Goal: Task Accomplishment & Management: Use online tool/utility

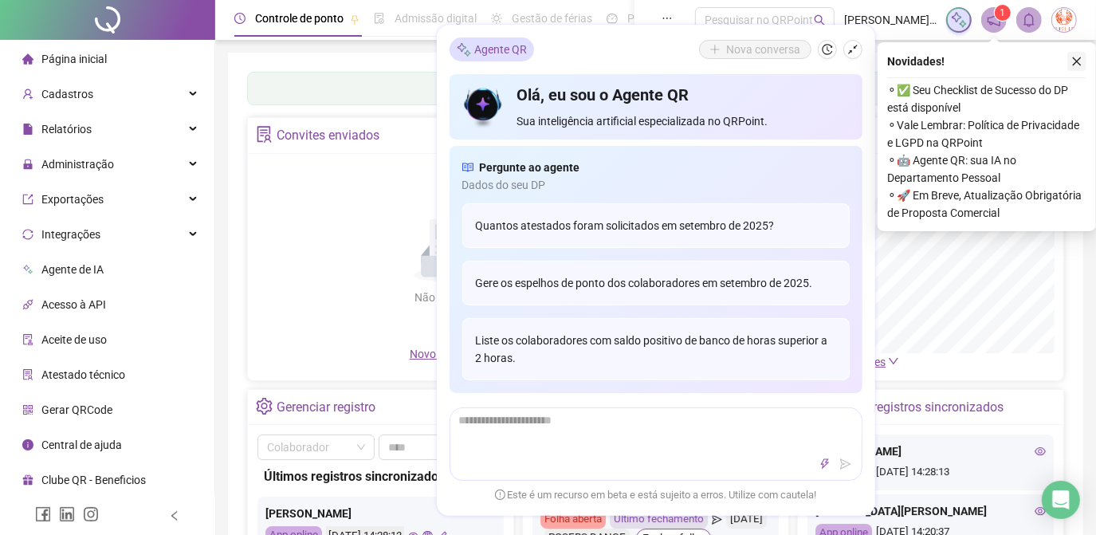
click at [1073, 53] on button "button" at bounding box center [1076, 61] width 19 height 19
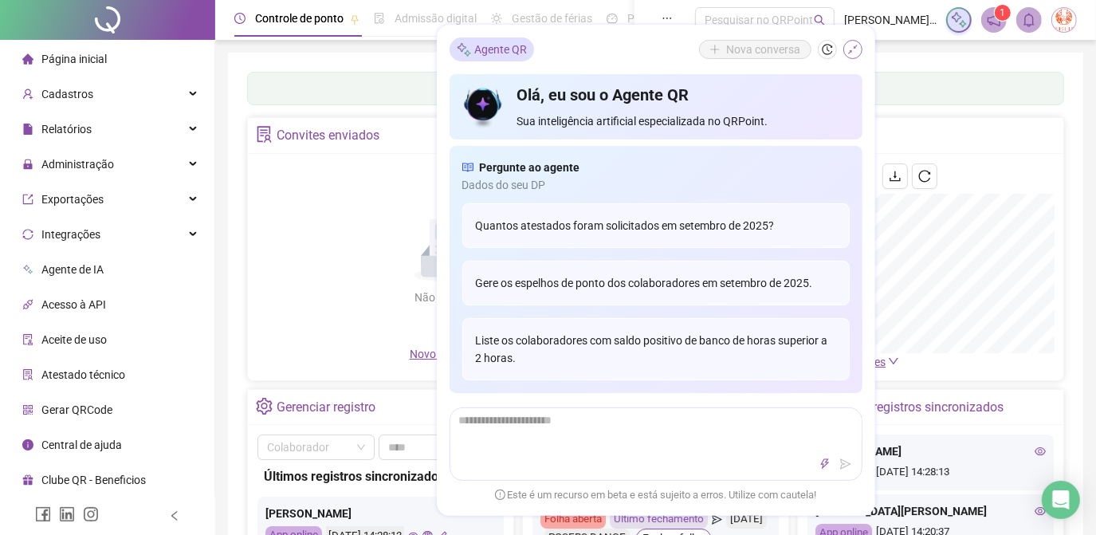
click at [852, 49] on icon "shrink" at bounding box center [852, 49] width 11 height 11
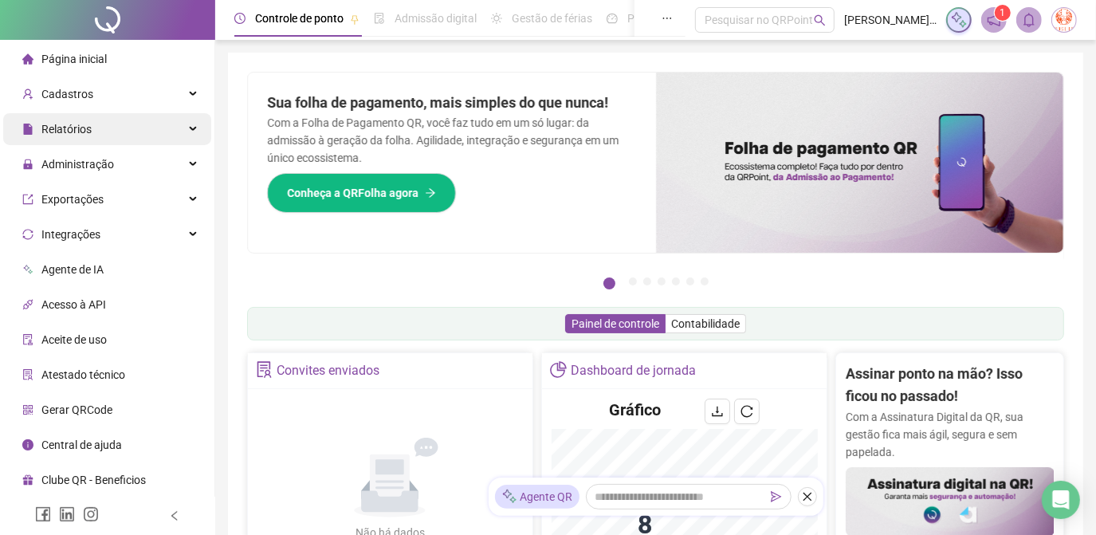
click at [139, 123] on div "Relatórios" at bounding box center [107, 129] width 208 height 32
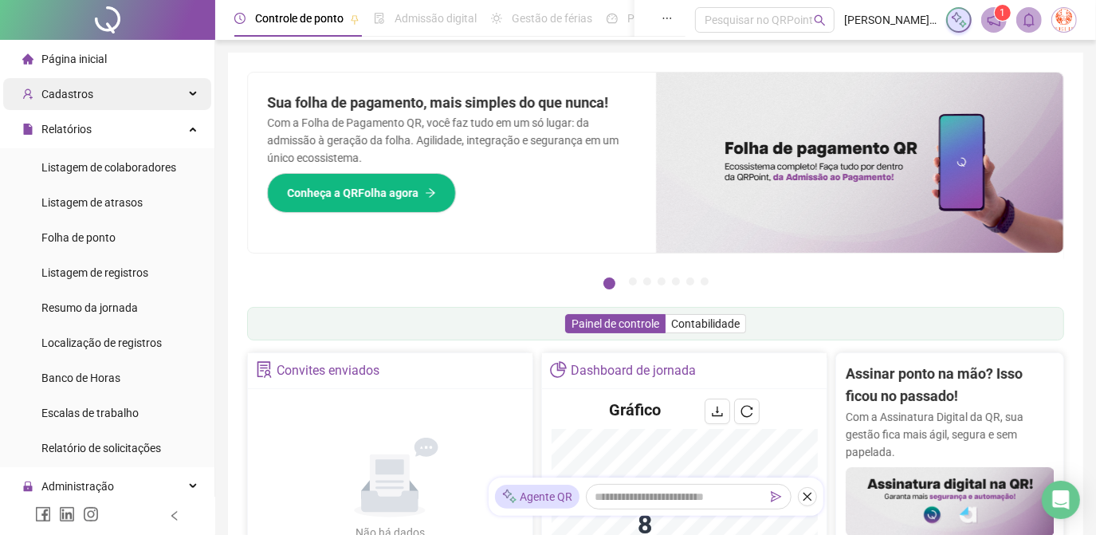
click at [142, 84] on div "Cadastros" at bounding box center [107, 94] width 208 height 32
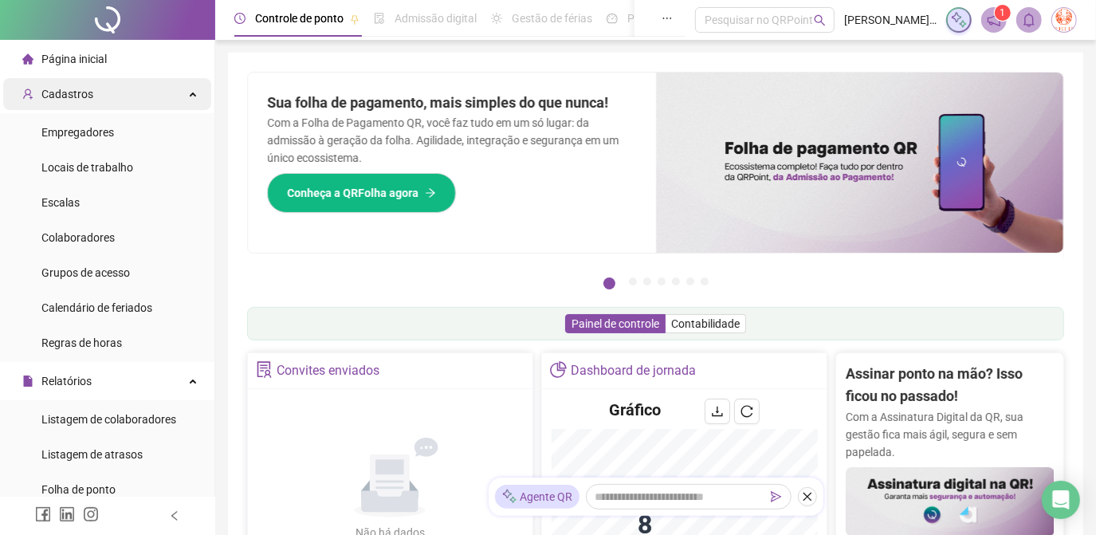
click at [180, 92] on div "Cadastros" at bounding box center [107, 94] width 208 height 32
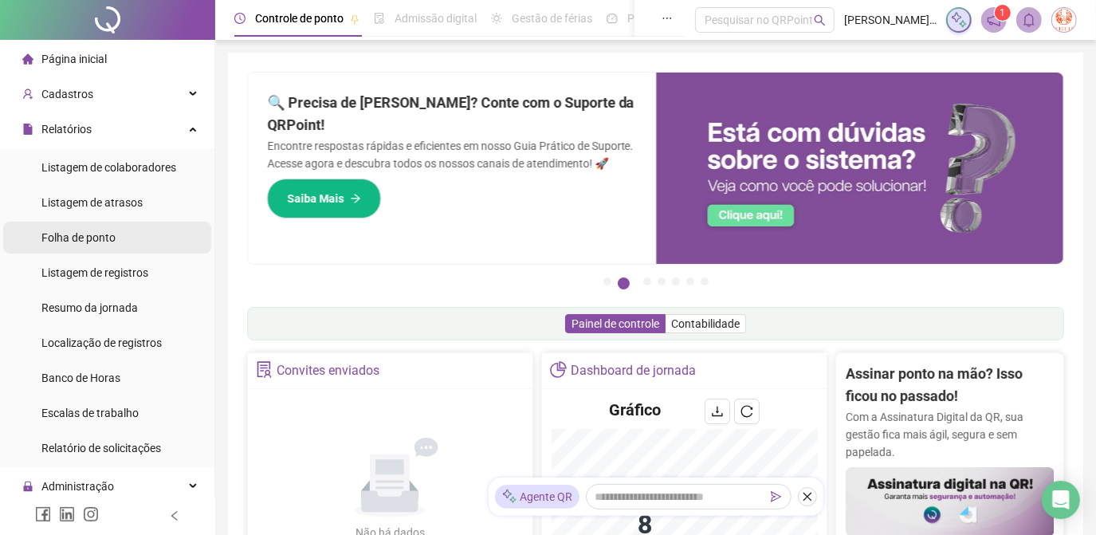
click at [143, 243] on li "Folha de ponto" at bounding box center [107, 238] width 208 height 32
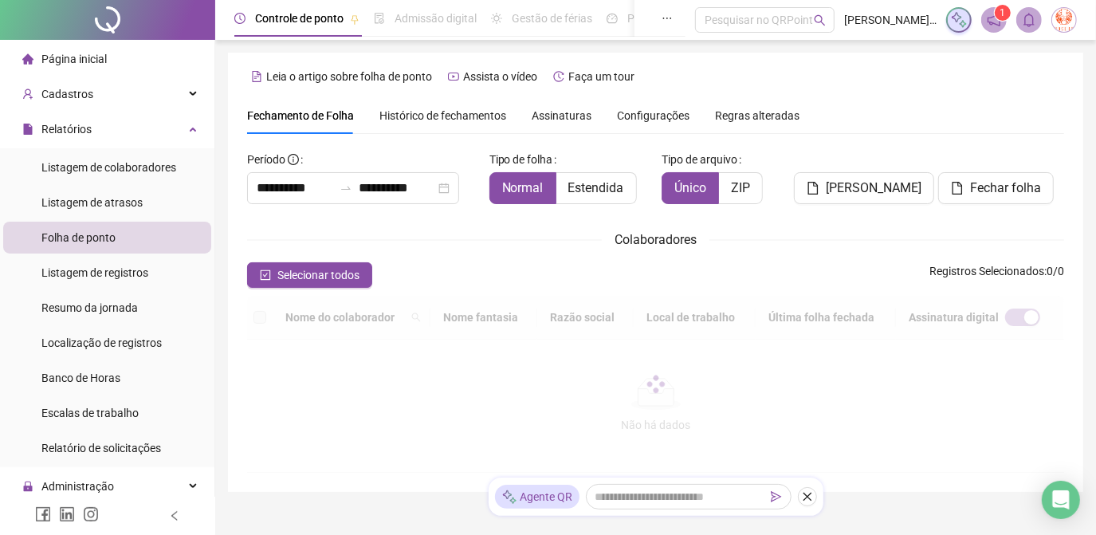
scroll to position [59, 0]
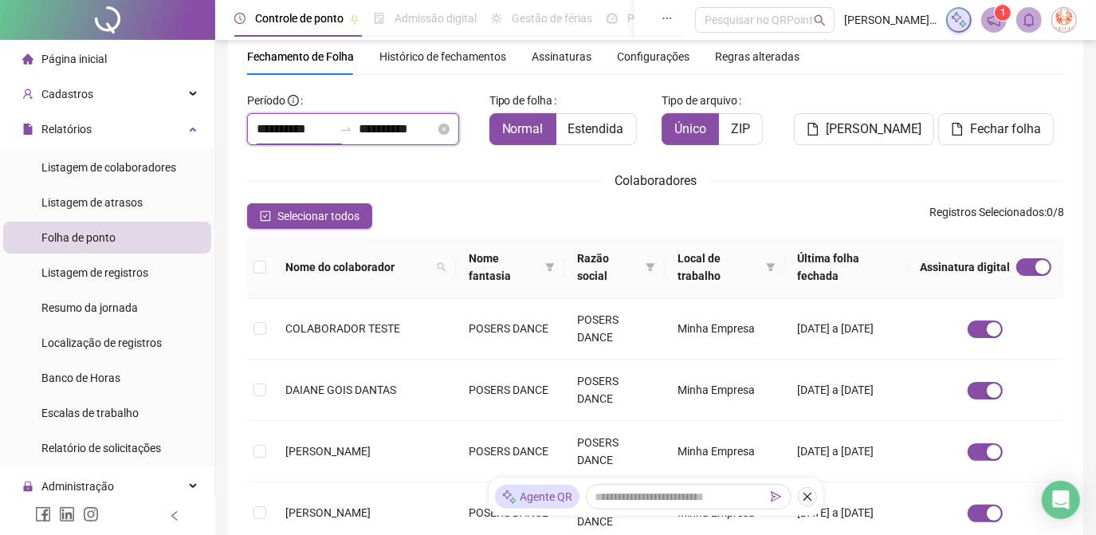
click at [276, 127] on input "**********" at bounding box center [295, 129] width 76 height 19
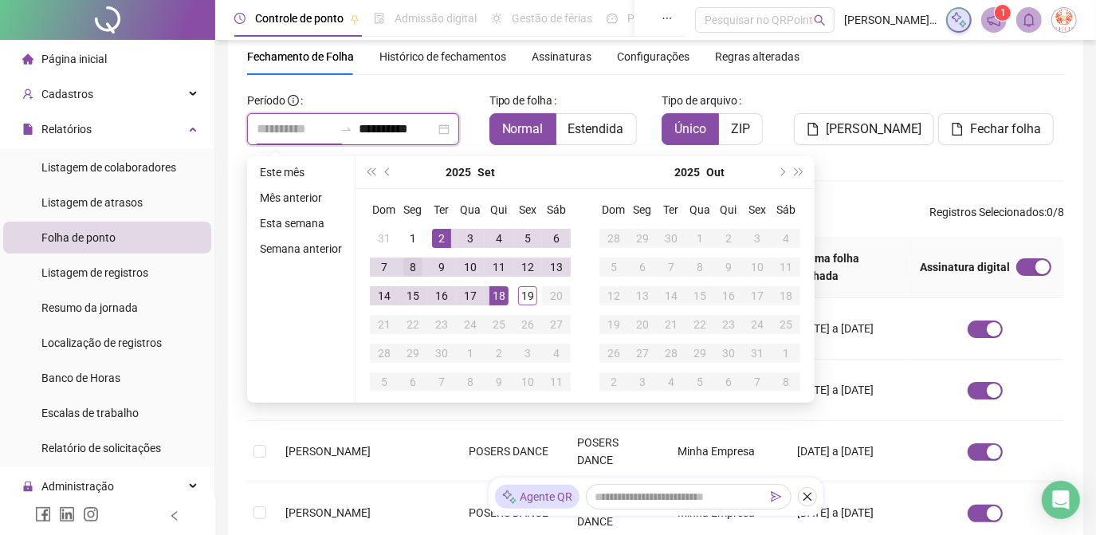
type input "**********"
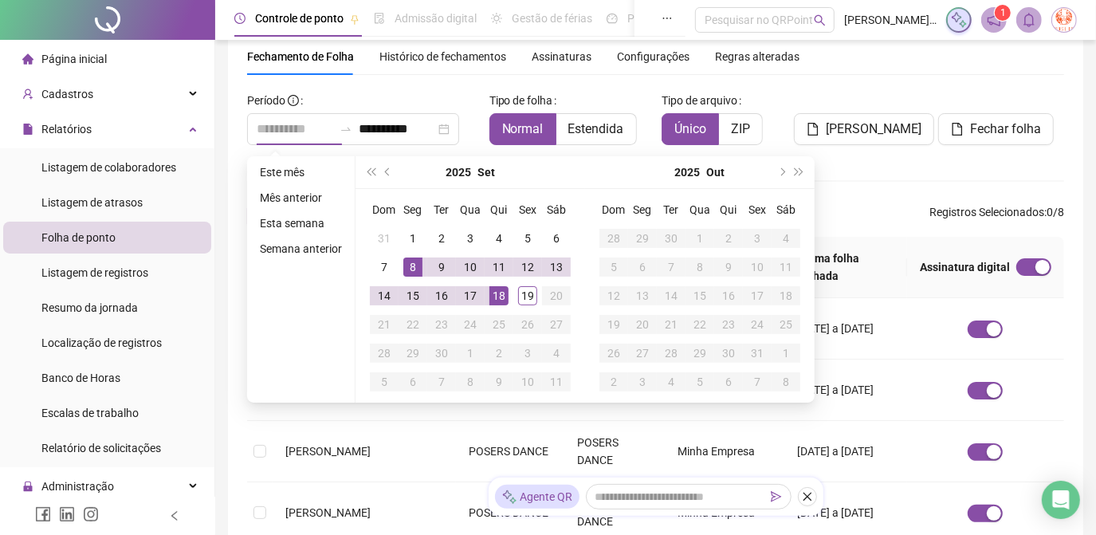
click at [412, 265] on div "8" at bounding box center [412, 266] width 19 height 19
type input "**********"
click at [381, 292] on div "14" at bounding box center [384, 295] width 19 height 19
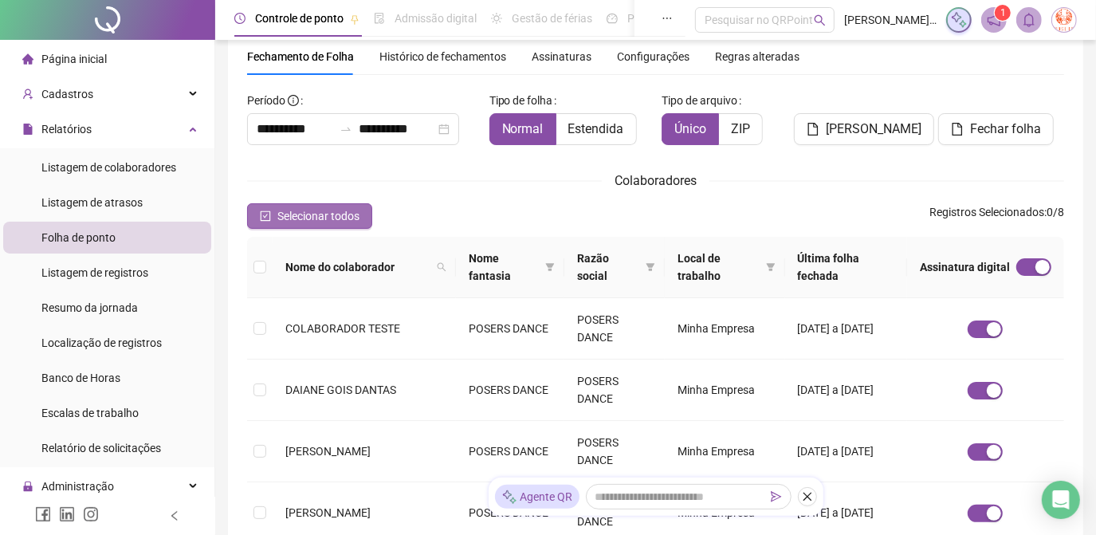
click at [256, 214] on button "Selecionar todos" at bounding box center [309, 215] width 125 height 25
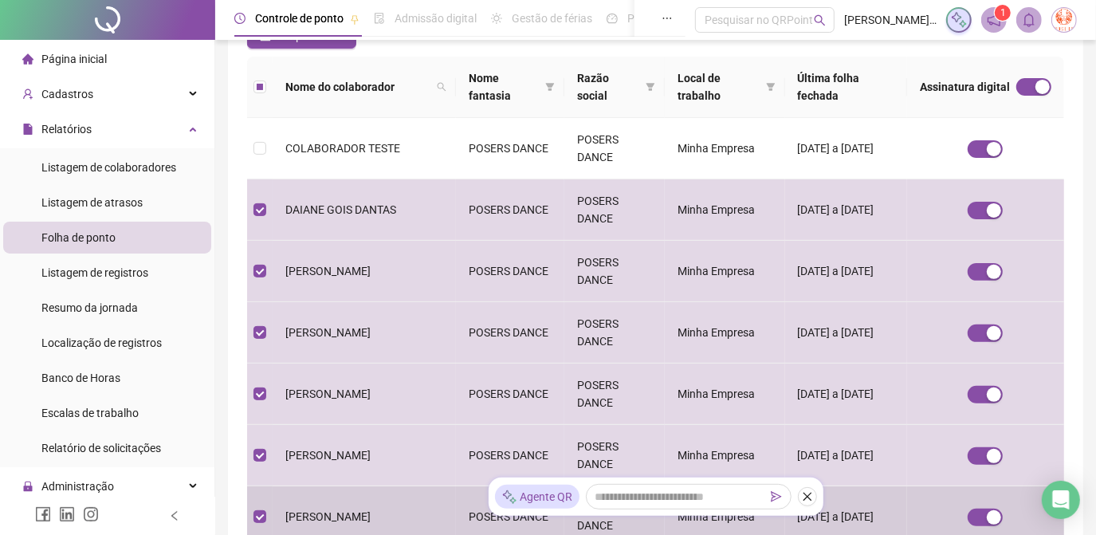
scroll to position [0, 0]
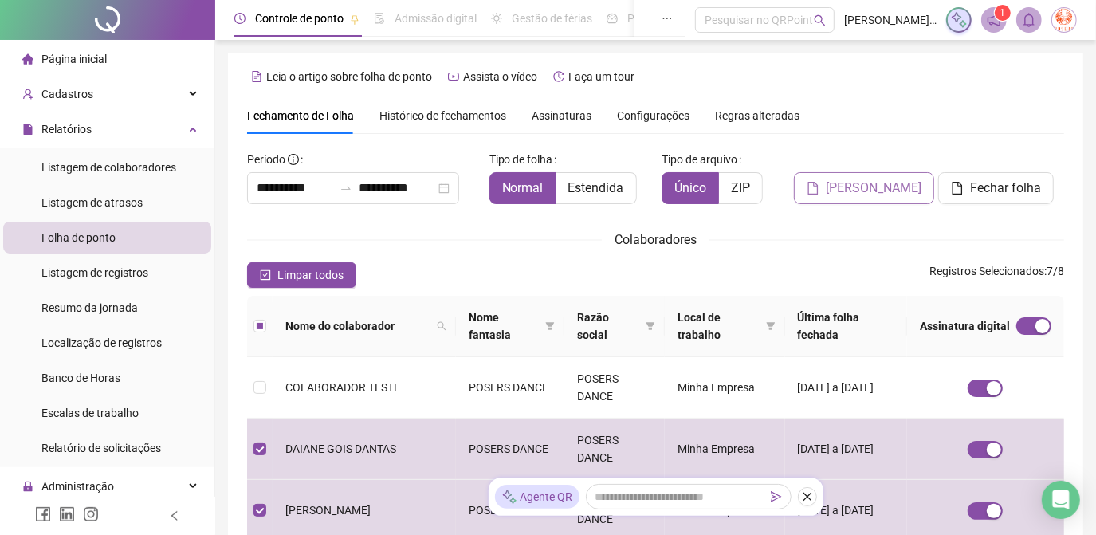
click at [893, 188] on span "[PERSON_NAME]" at bounding box center [874, 187] width 96 height 19
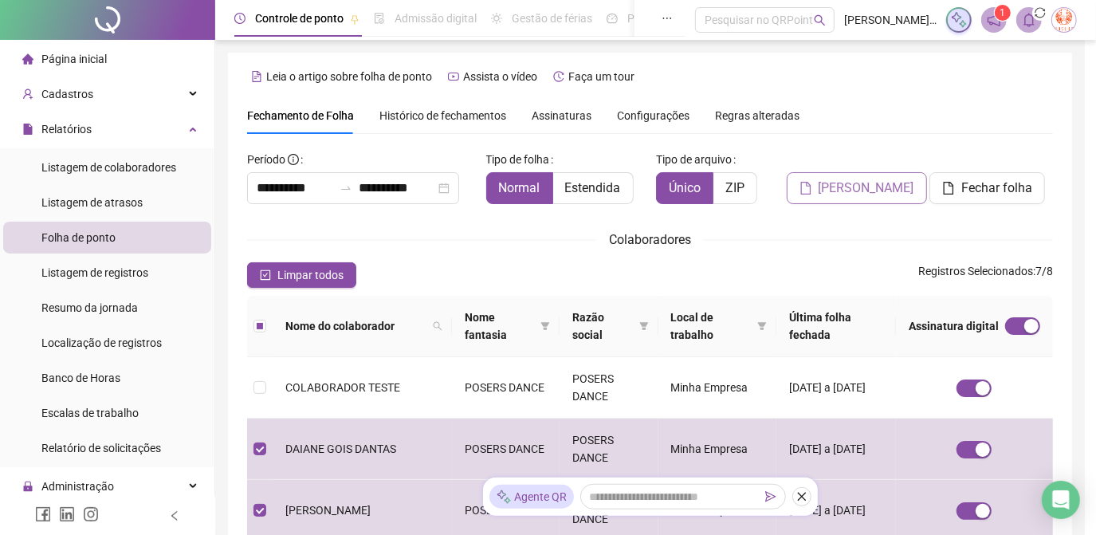
scroll to position [59, 0]
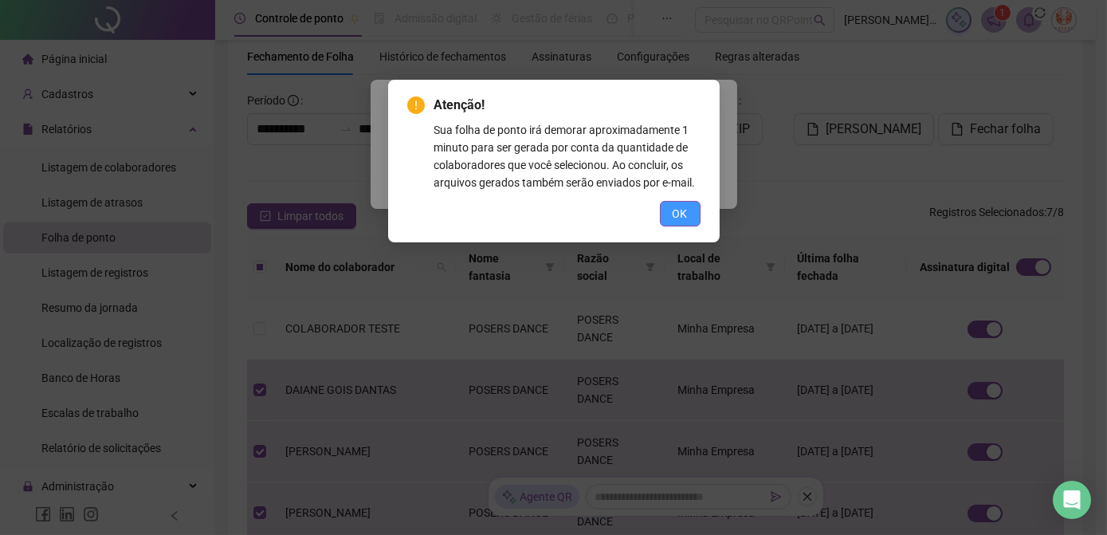
click at [677, 205] on span "OK" at bounding box center [680, 214] width 15 height 18
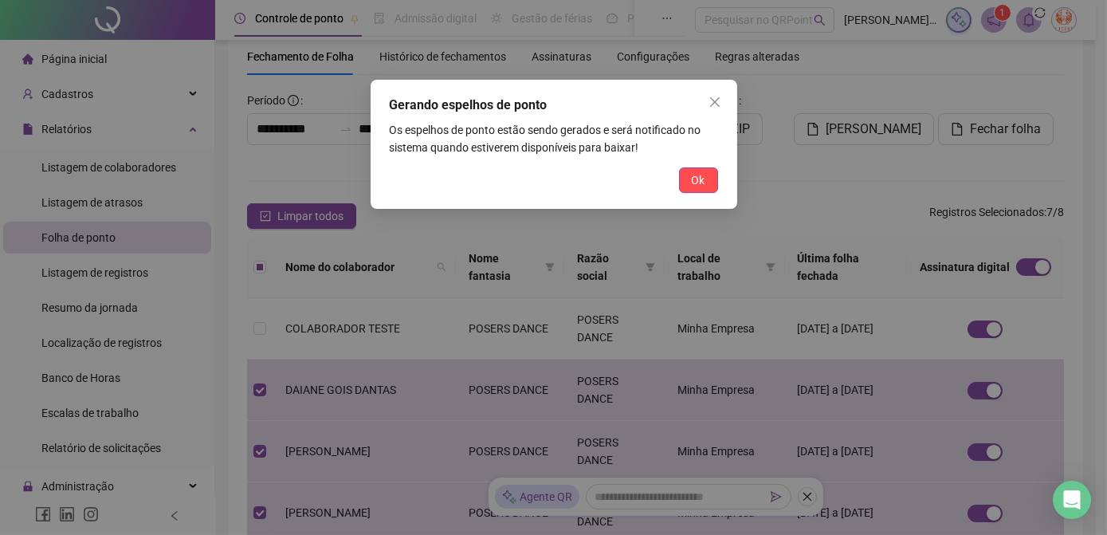
drag, startPoint x: 707, startPoint y: 174, endPoint x: 762, endPoint y: 184, distance: 55.9
click at [708, 174] on button "Ok" at bounding box center [698, 179] width 39 height 25
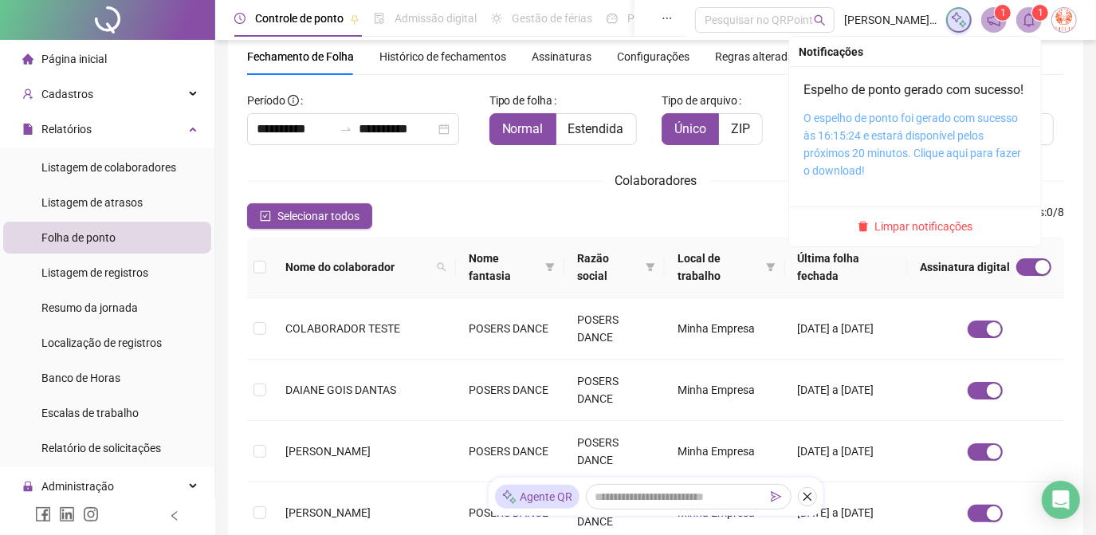
click at [920, 137] on link "O espelho de ponto foi gerado com sucesso às 16:15:24 e estará disponível pelos…" at bounding box center [912, 144] width 218 height 65
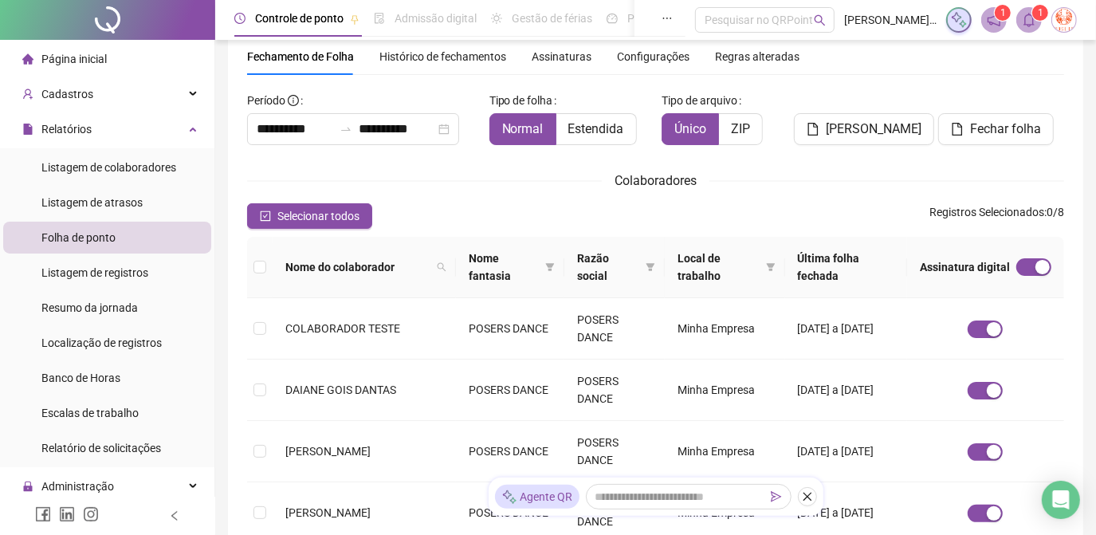
click at [486, 210] on div "Selecionar todos Registros Selecionados : 0 / 8" at bounding box center [655, 215] width 817 height 25
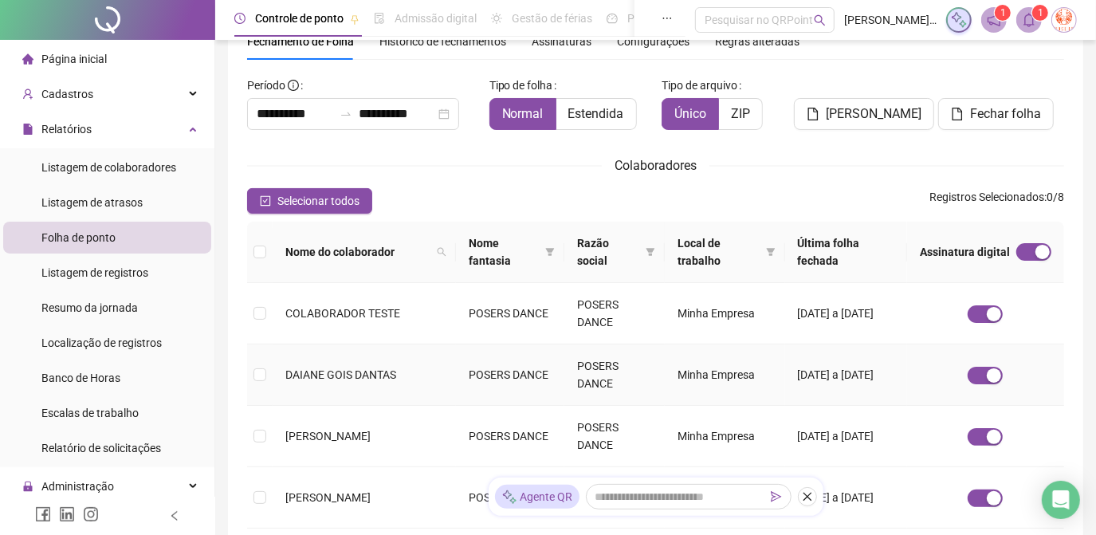
scroll to position [0, 0]
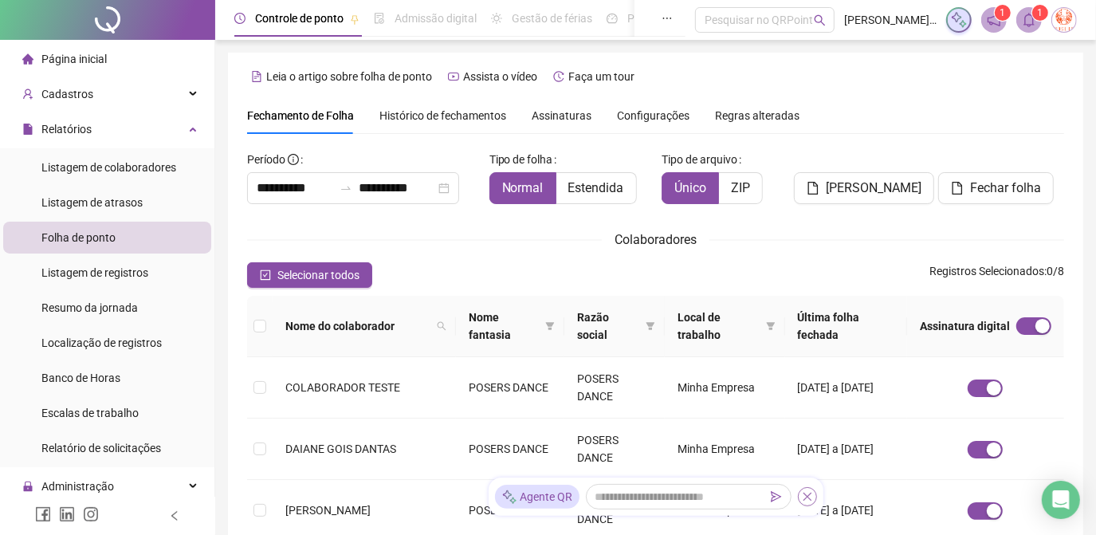
click at [809, 499] on icon "close" at bounding box center [806, 496] width 9 height 9
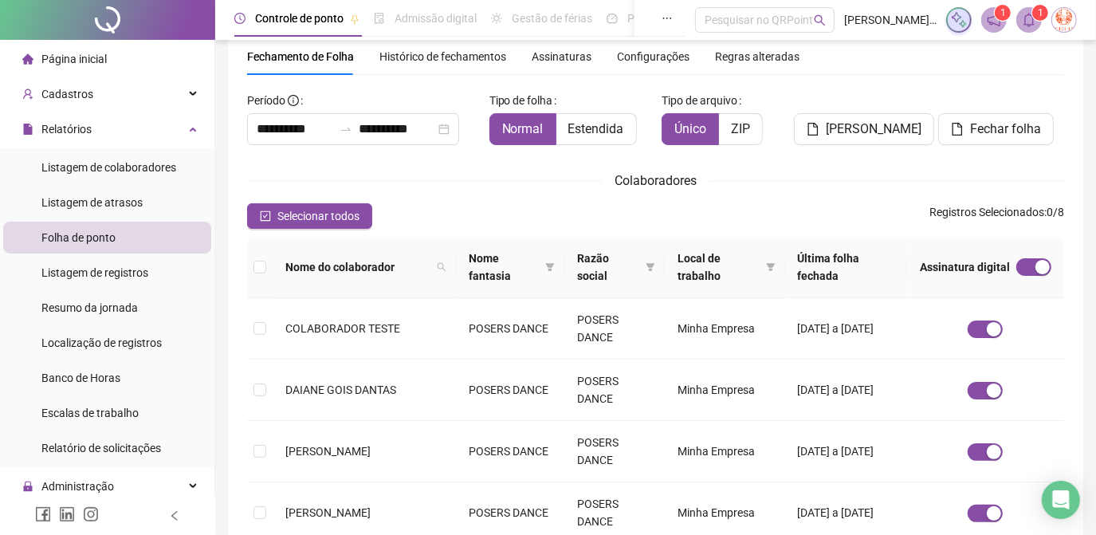
click at [635, 198] on div "**********" at bounding box center [655, 464] width 817 height 752
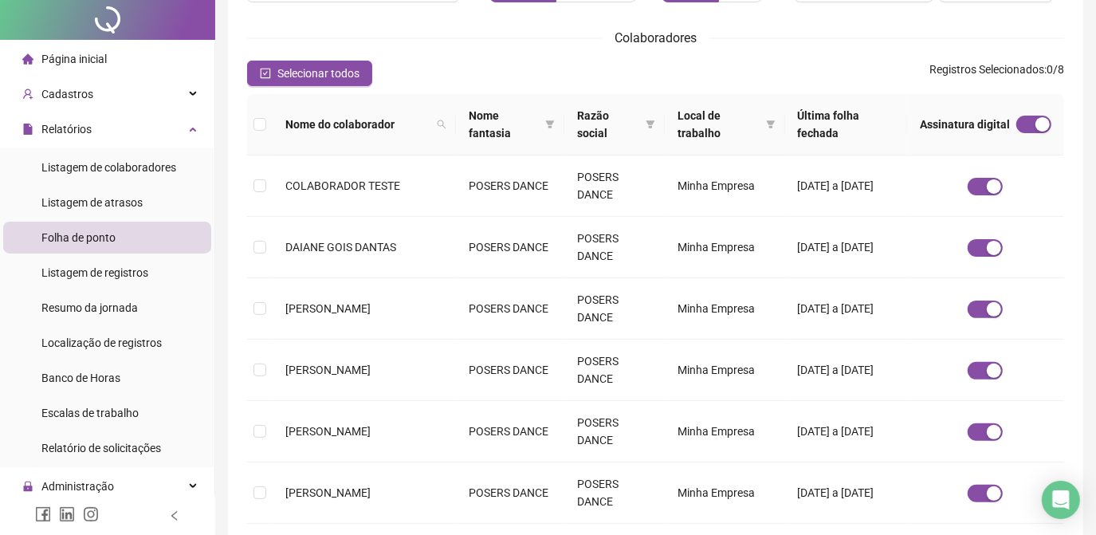
scroll to position [0, 0]
